Goal: Task Accomplishment & Management: Manage account settings

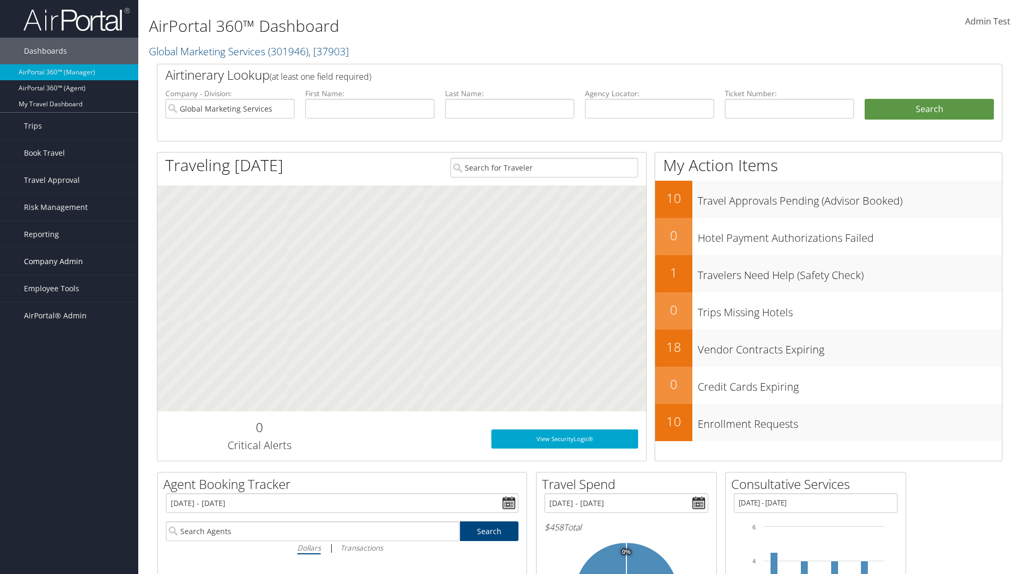
click at [69, 262] on span "Company Admin" at bounding box center [53, 261] width 59 height 27
click at [0, 0] on link "Airtinerary® Settings" at bounding box center [0, 0] width 0 height 0
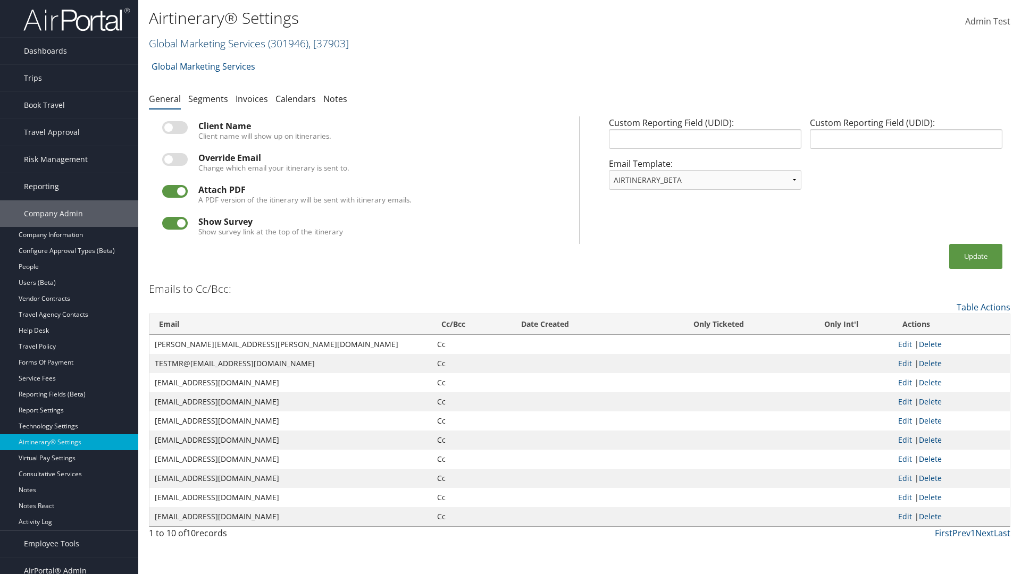
click at [206, 43] on link "Global Marketing Services ( 301946 ) , [ 37903 ]" at bounding box center [249, 43] width 200 height 14
click at [0, 0] on input "search" at bounding box center [0, 0] width 0 height 0
type input "Global Marketing Services"
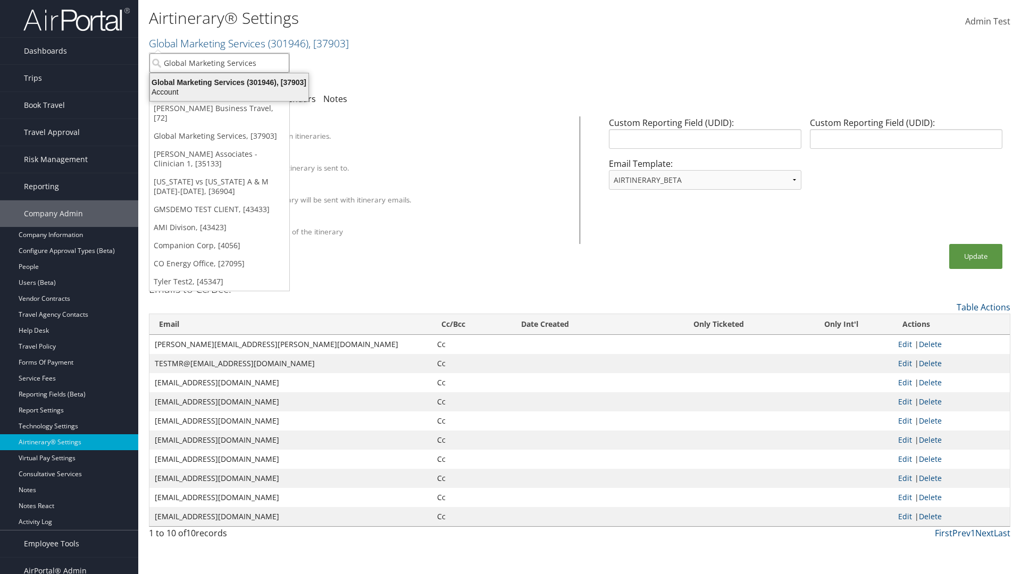
click at [229, 82] on div "Global Marketing Services (301946), [37903]" at bounding box center [229, 83] width 171 height 10
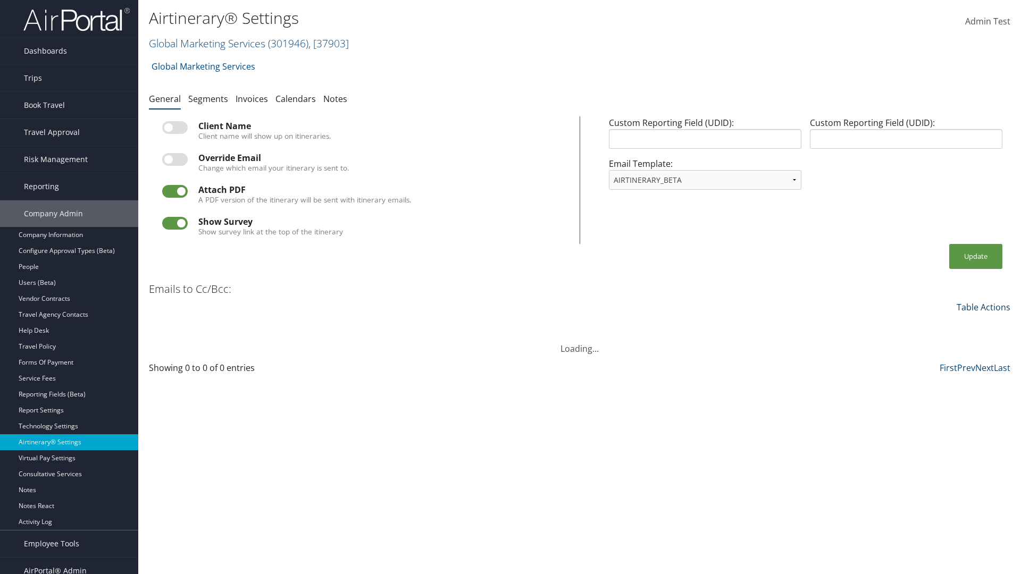
click at [983, 307] on link "Table Actions" at bounding box center [984, 307] width 54 height 12
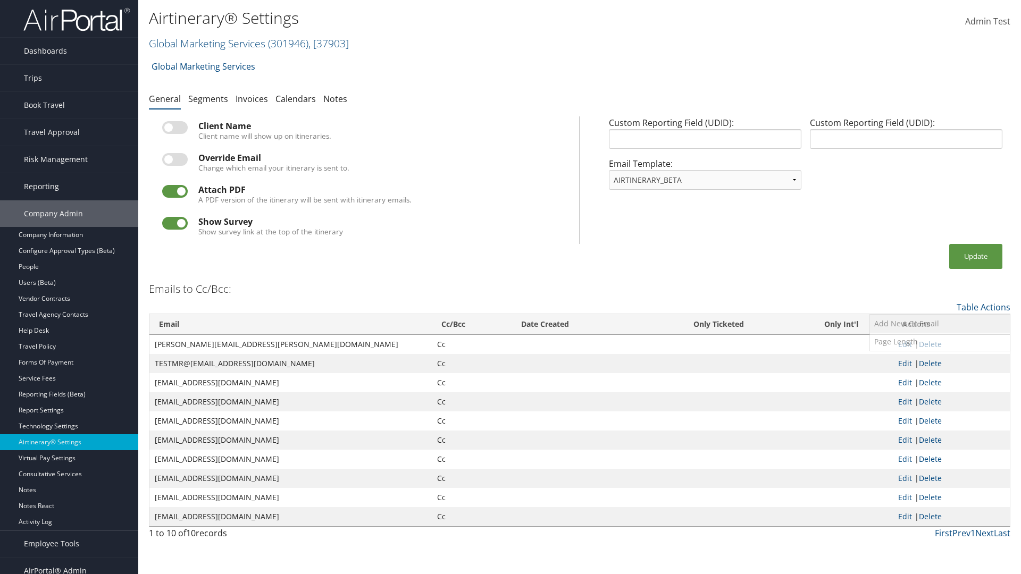
click at [940, 323] on link "Add New Cc Email" at bounding box center [940, 324] width 140 height 18
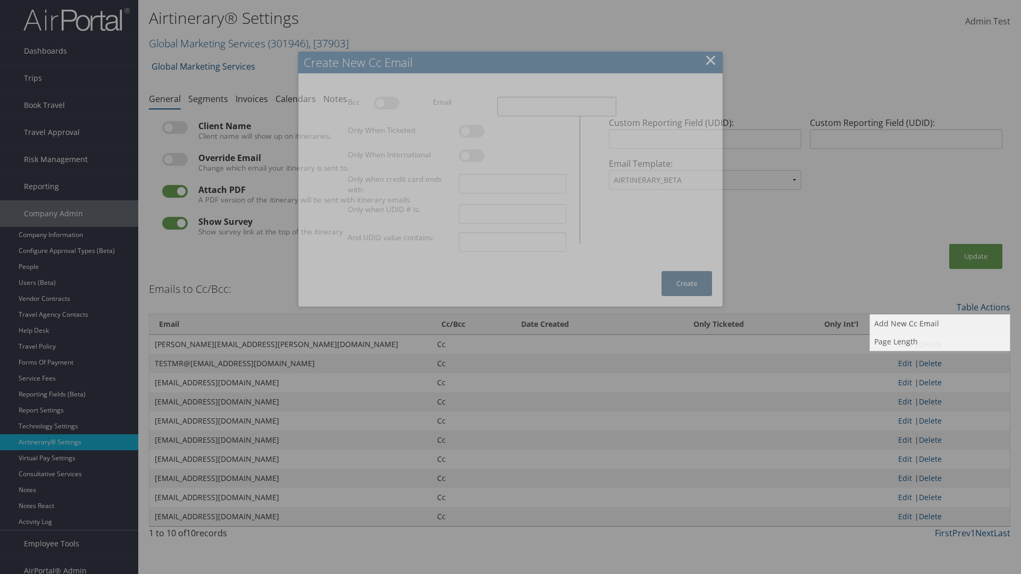
click at [556, 106] on input "Email" at bounding box center [556, 107] width 119 height 20
type input "[EMAIL_ADDRESS][DOMAIN_NAME]"
click at [686, 283] on button "Create" at bounding box center [686, 283] width 51 height 25
